Goal: Task Accomplishment & Management: Use online tool/utility

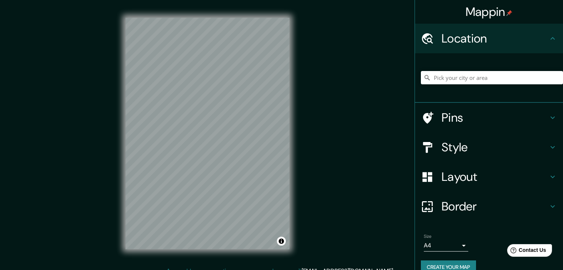
click at [465, 154] on h4 "Style" at bounding box center [494, 147] width 107 height 15
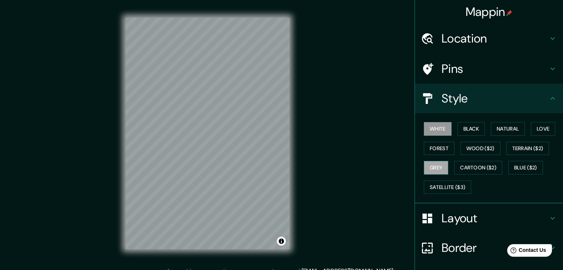
click at [434, 167] on button "Grey" at bounding box center [436, 168] width 24 height 14
click at [473, 130] on button "Black" at bounding box center [471, 129] width 28 height 14
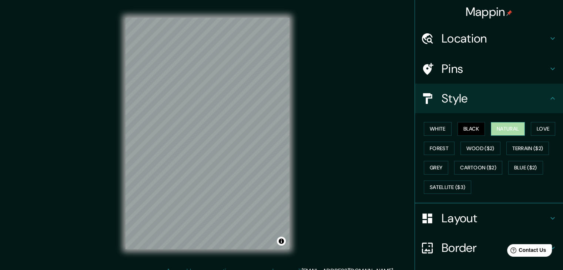
click at [506, 128] on button "Natural" at bounding box center [508, 129] width 34 height 14
click at [469, 126] on button "Black" at bounding box center [471, 129] width 28 height 14
click at [432, 130] on button "White" at bounding box center [438, 129] width 28 height 14
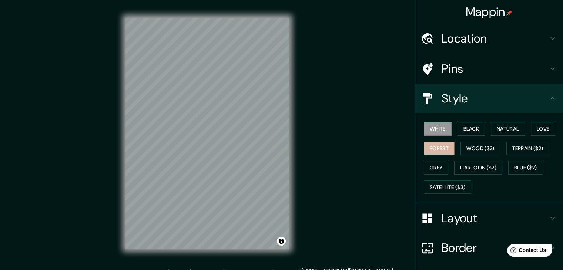
click at [431, 153] on button "Forest" at bounding box center [439, 149] width 31 height 14
click at [438, 169] on button "Grey" at bounding box center [436, 168] width 24 height 14
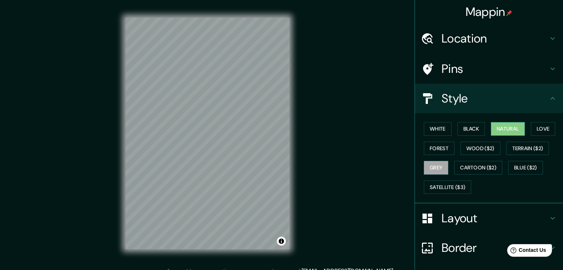
click at [510, 130] on button "Natural" at bounding box center [508, 129] width 34 height 14
click at [448, 124] on div "White Black Natural Love Forest Wood ($2) Terrain ($2) Grey Cartoon ($2) Blue (…" at bounding box center [492, 158] width 142 height 78
click at [429, 136] on div "White Black Natural Love Forest Wood ($2) Terrain ($2) Grey Cartoon ($2) Blue (…" at bounding box center [492, 158] width 142 height 78
click at [428, 148] on button "Forest" at bounding box center [439, 149] width 31 height 14
click at [436, 165] on button "Grey" at bounding box center [436, 168] width 24 height 14
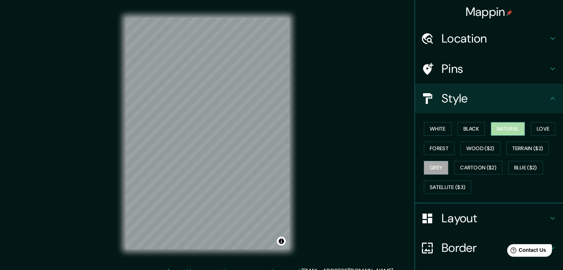
click at [493, 129] on button "Natural" at bounding box center [508, 129] width 34 height 14
